Goal: Book appointment/travel/reservation

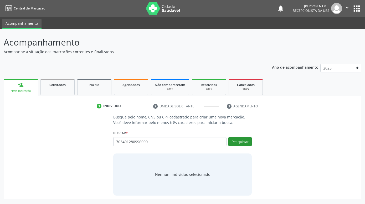
type input "703401280996000"
click at [243, 140] on button "Pesquisar" at bounding box center [239, 141] width 23 height 9
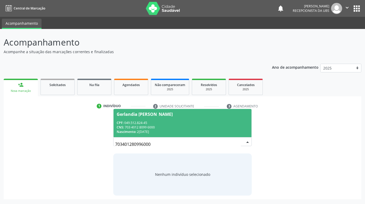
click at [191, 123] on div "CPF: 049.512.824-45" at bounding box center [183, 122] width 132 height 4
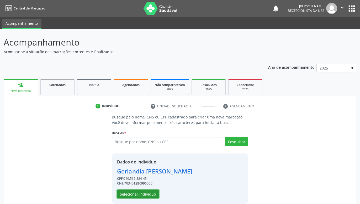
click at [135, 192] on button "Selecionar indivíduo" at bounding box center [138, 193] width 42 height 9
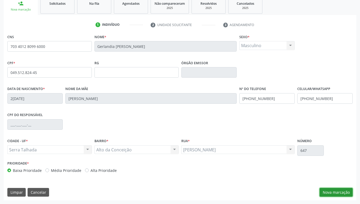
click at [337, 189] on button "Nova marcação" at bounding box center [336, 192] width 33 height 9
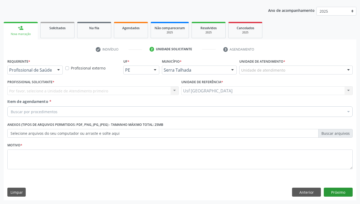
scroll to position [57, 0]
click at [58, 68] on div at bounding box center [59, 70] width 8 height 9
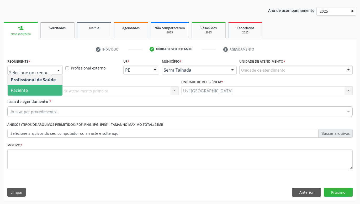
click at [47, 87] on span "Paciente" at bounding box center [35, 90] width 55 height 11
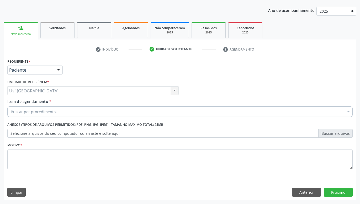
click at [57, 109] on div "Buscar por procedimentos" at bounding box center [180, 111] width 346 height 11
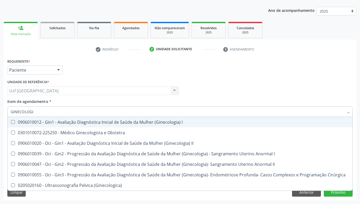
type input "GINECOLOGIS"
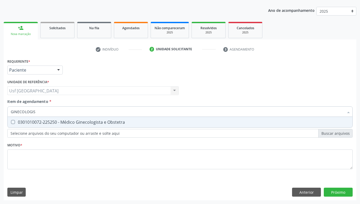
click at [97, 124] on div "0301010072-225250 - Médico Ginecologista e Obstetra" at bounding box center [180, 122] width 339 height 4
checkbox Obstetra "true"
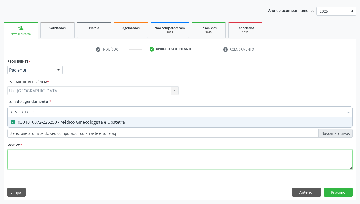
click at [101, 153] on textarea at bounding box center [180, 159] width 346 height 20
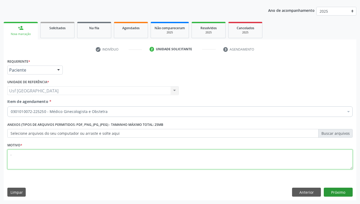
type textarea "."
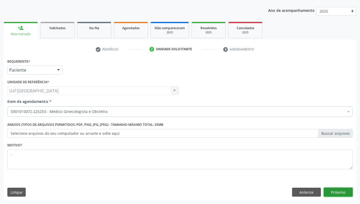
click at [335, 189] on button "Próximo" at bounding box center [338, 191] width 29 height 9
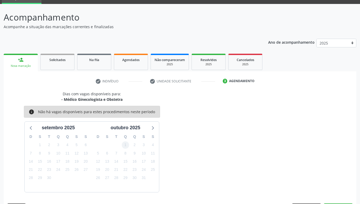
scroll to position [40, 0]
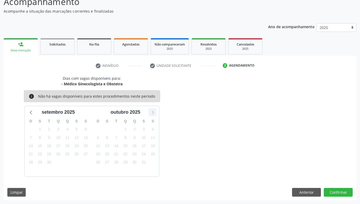
click at [154, 111] on icon at bounding box center [152, 111] width 7 height 7
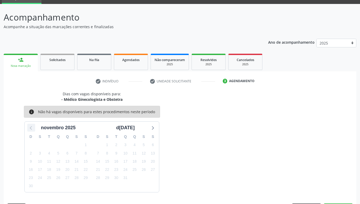
click at [32, 125] on icon at bounding box center [31, 127] width 7 height 7
click at [128, 148] on div "1" at bounding box center [125, 145] width 7 height 8
click at [127, 147] on span "1" at bounding box center [125, 144] width 7 height 7
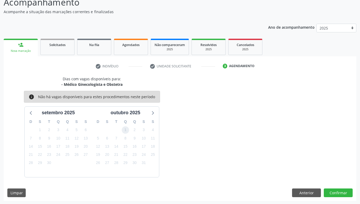
scroll to position [40, 0]
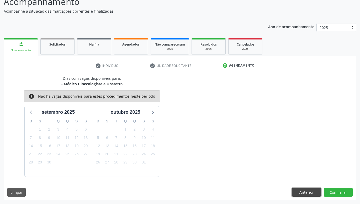
click at [301, 191] on button "Anterior" at bounding box center [306, 192] width 29 height 9
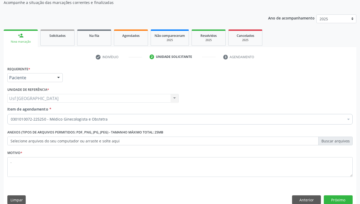
scroll to position [57, 0]
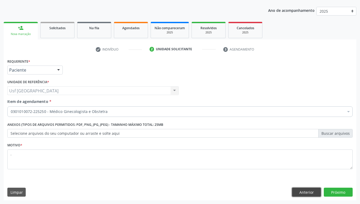
click at [301, 192] on button "Anterior" at bounding box center [306, 191] width 29 height 9
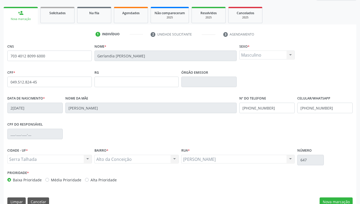
scroll to position [81, 0]
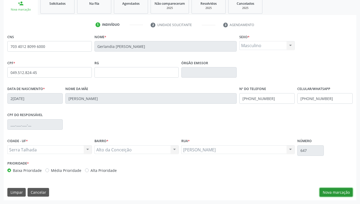
click at [330, 190] on button "Nova marcação" at bounding box center [336, 192] width 33 height 9
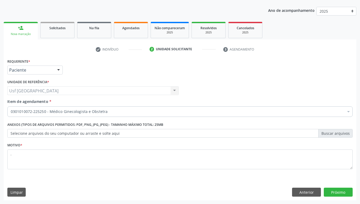
scroll to position [57, 0]
click at [341, 192] on button "Próximo" at bounding box center [338, 191] width 29 height 9
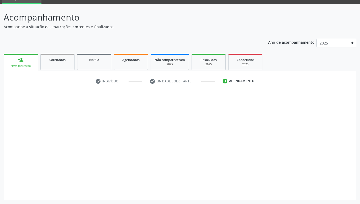
scroll to position [25, 0]
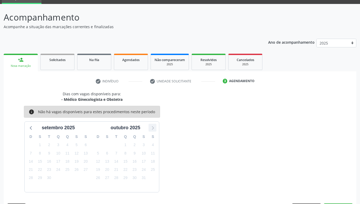
click at [153, 128] on icon at bounding box center [152, 127] width 7 height 7
click at [32, 127] on icon at bounding box center [31, 127] width 7 height 7
